Goal: Register for event/course

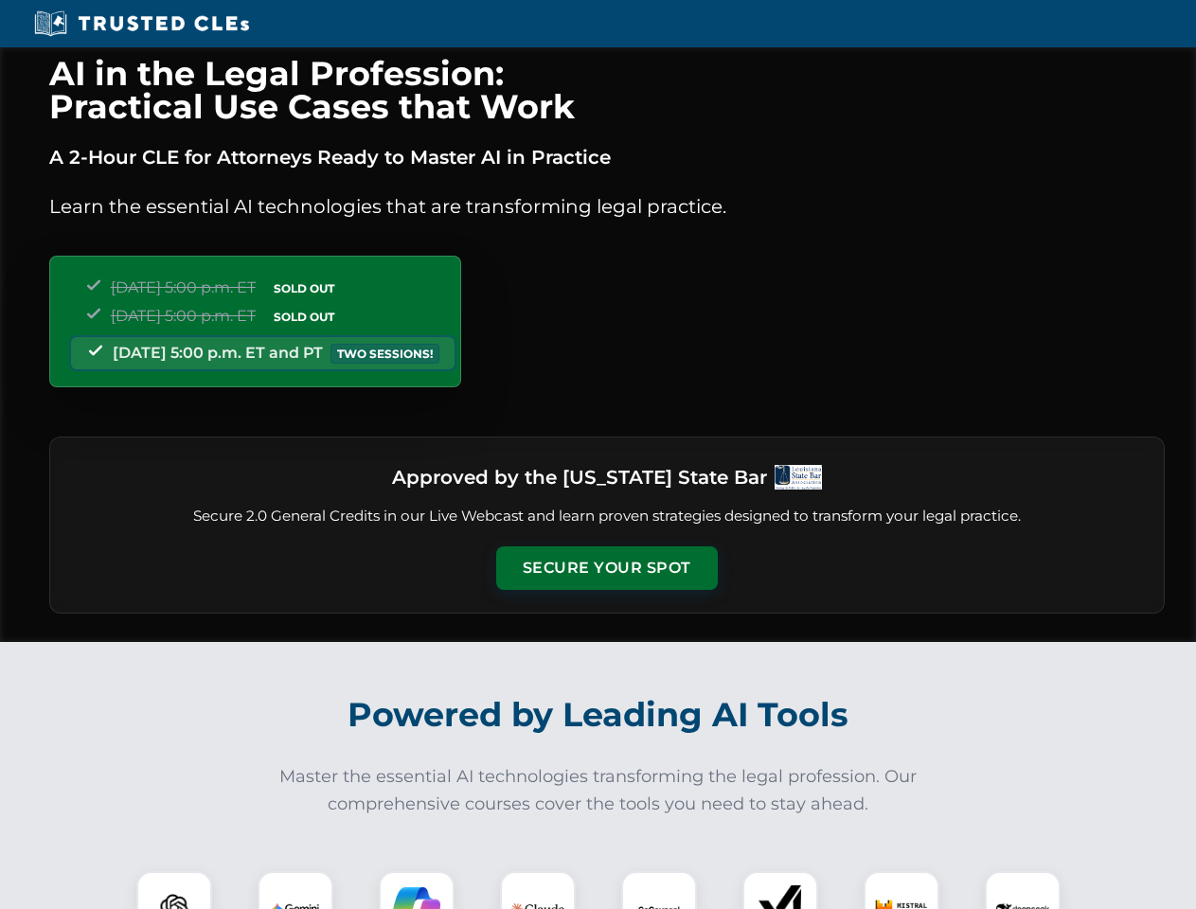
click at [606, 568] on button "Secure Your Spot" at bounding box center [607, 569] width 222 height 44
click at [174, 890] on img at bounding box center [174, 909] width 55 height 55
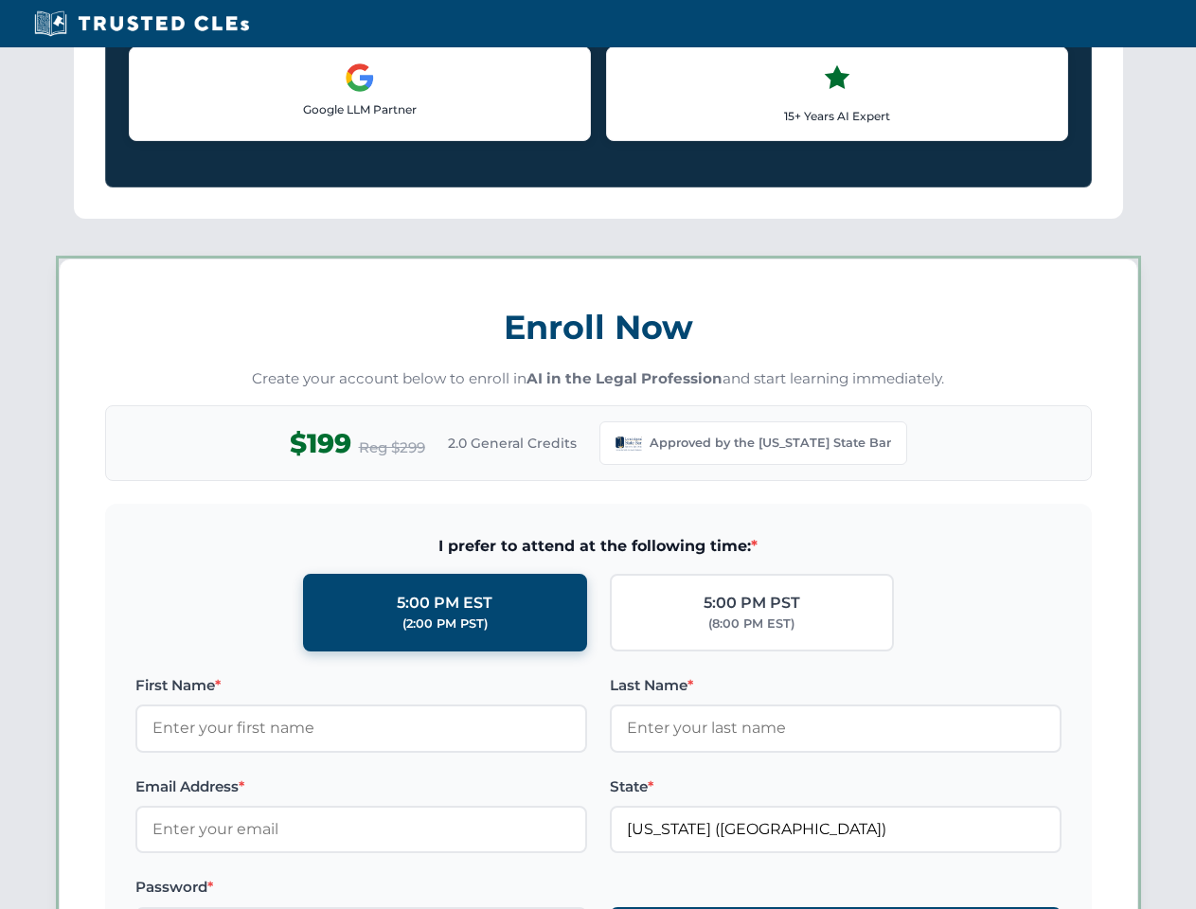
click at [417, 890] on label "Password *" at bounding box center [361, 887] width 452 height 23
click at [538, 890] on div "AI in the Legal Profession: Practical Use Cases that Work A 2-Hour CLE for Atto…" at bounding box center [598, 887] width 1196 height 4418
